Goal: Task Accomplishment & Management: Complete application form

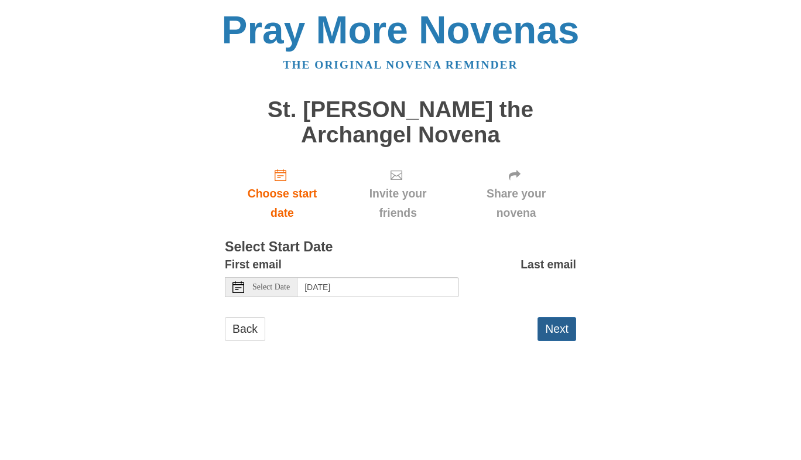
click at [551, 332] on button "Next" at bounding box center [557, 329] width 39 height 24
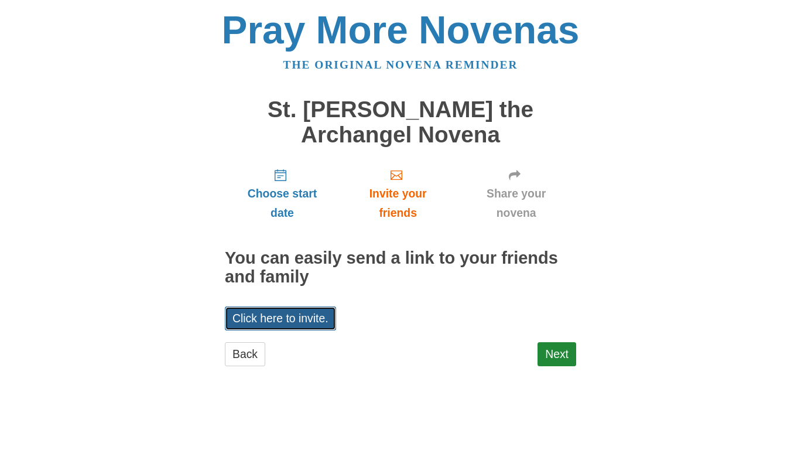
click at [316, 309] on link "Click here to invite." at bounding box center [280, 318] width 111 height 24
click at [556, 351] on link "Next" at bounding box center [557, 354] width 39 height 24
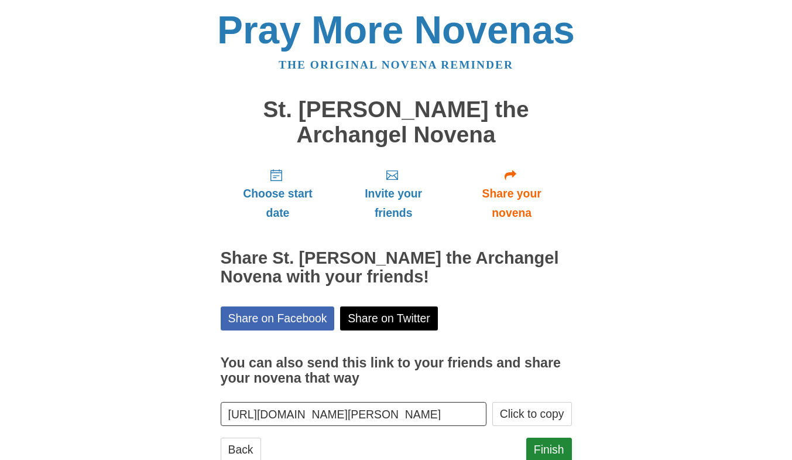
scroll to position [36, 0]
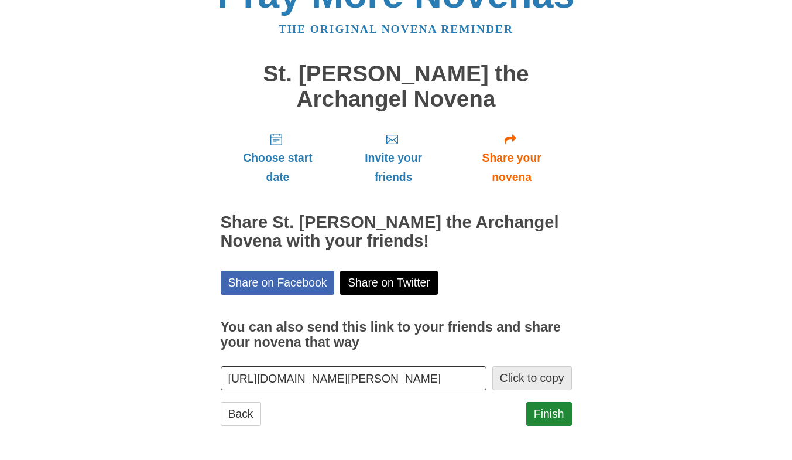
click at [542, 378] on button "Click to copy" at bounding box center [532, 378] width 80 height 24
click at [544, 411] on link "Finish" at bounding box center [549, 414] width 46 height 24
